Goal: Find specific page/section: Find specific page/section

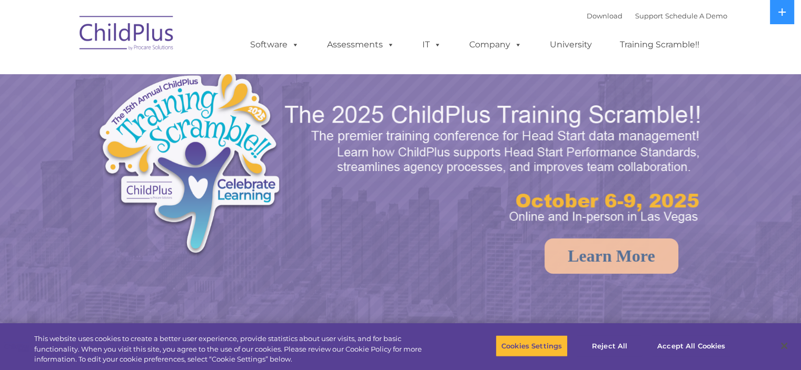
select select "MEDIUM"
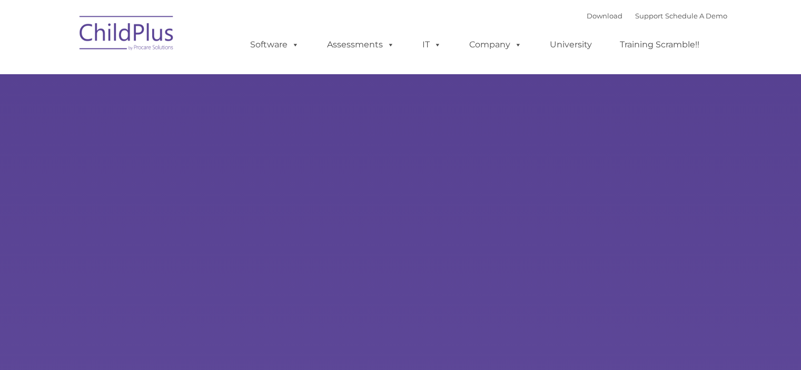
type input ""
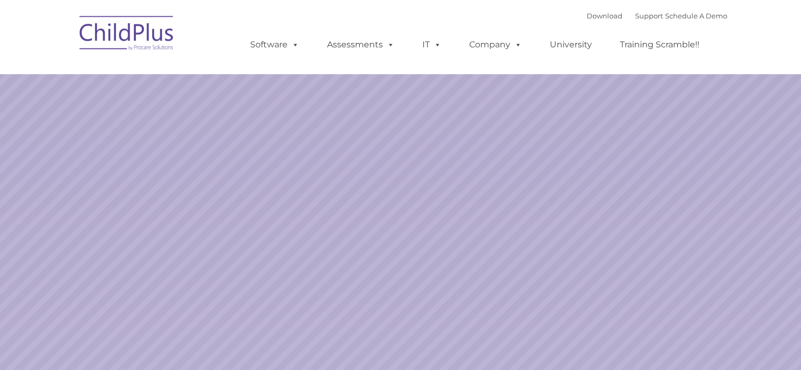
select select "MEDIUM"
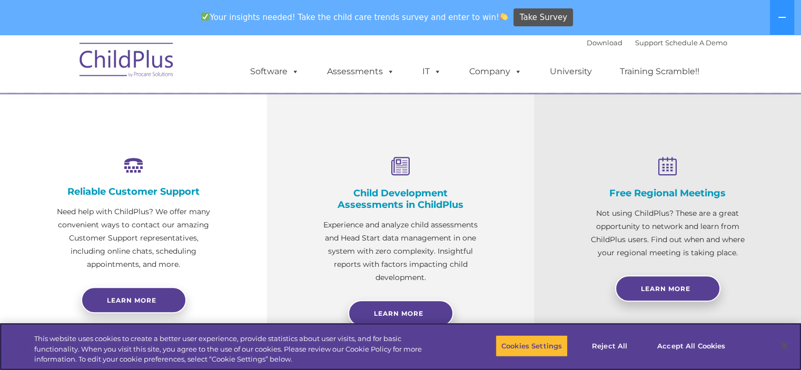
scroll to position [365, 0]
